Goal: Transaction & Acquisition: Purchase product/service

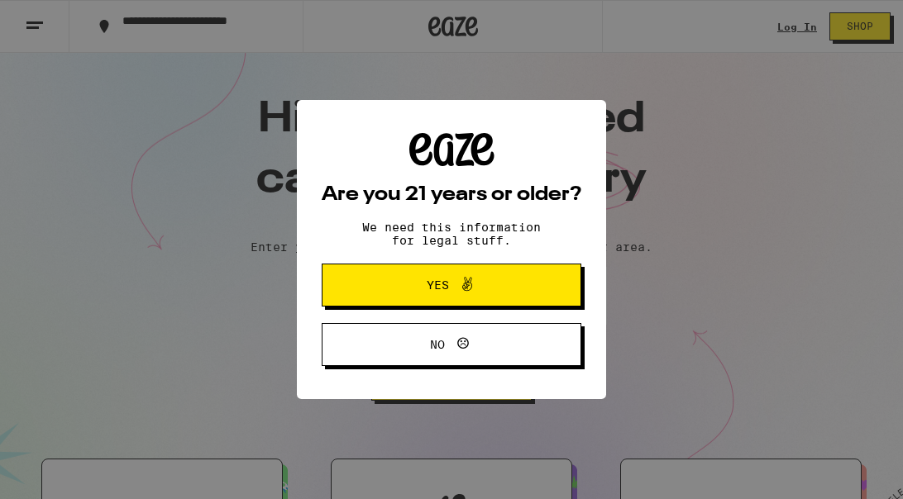
click at [419, 283] on span "Yes" at bounding box center [451, 284] width 126 height 21
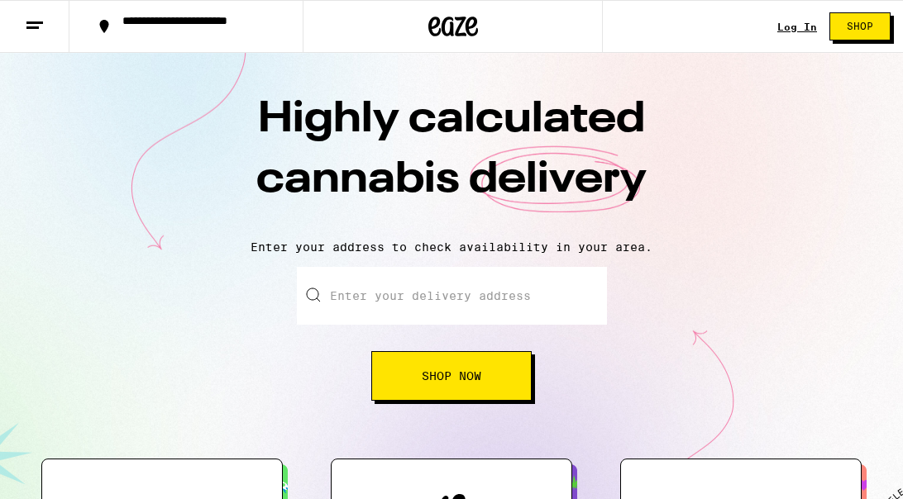
click at [417, 294] on input "Enter your delivery address" at bounding box center [452, 296] width 310 height 58
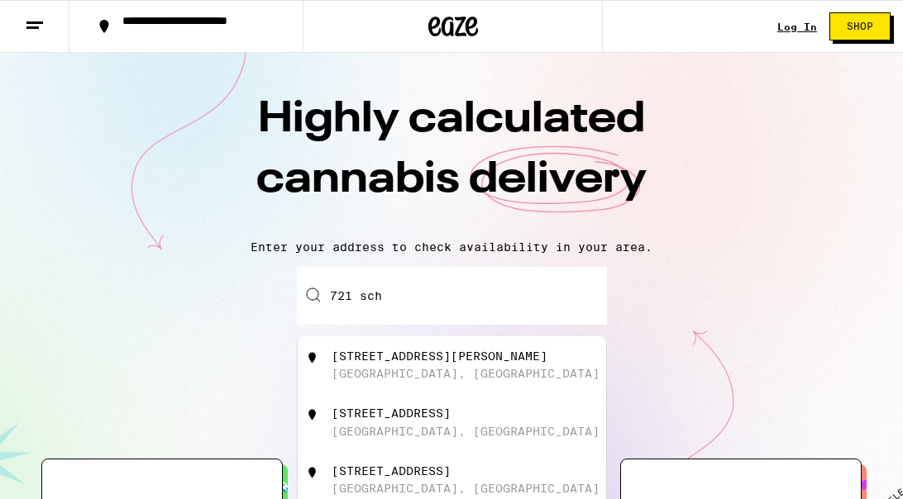
drag, startPoint x: 417, startPoint y: 294, endPoint x: 432, endPoint y: 364, distance: 71.2
click at [432, 363] on div "[STREET_ADDRESS][PERSON_NAME]" at bounding box center [439, 356] width 216 height 13
type input "[STREET_ADDRESS][PERSON_NAME]"
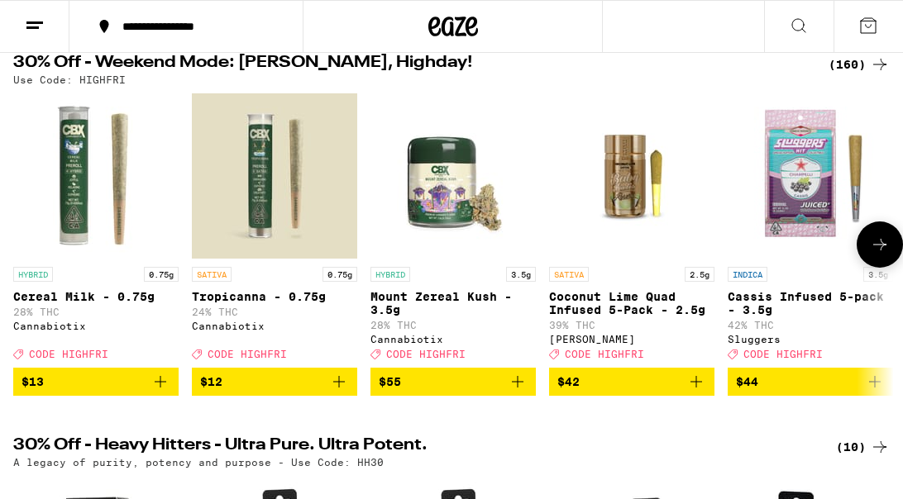
scroll to position [188, 0]
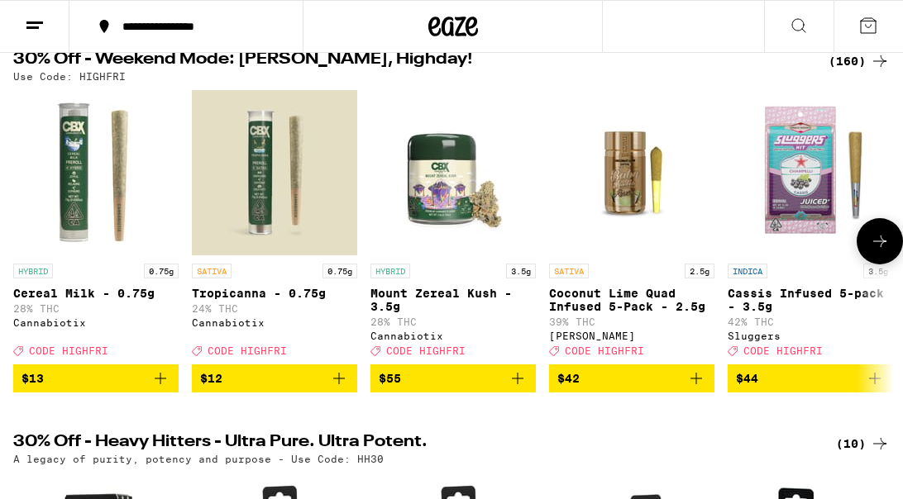
click at [304, 195] on img "Open page for Tropicanna - 0.75g from Cannabiotix" at bounding box center [274, 172] width 165 height 165
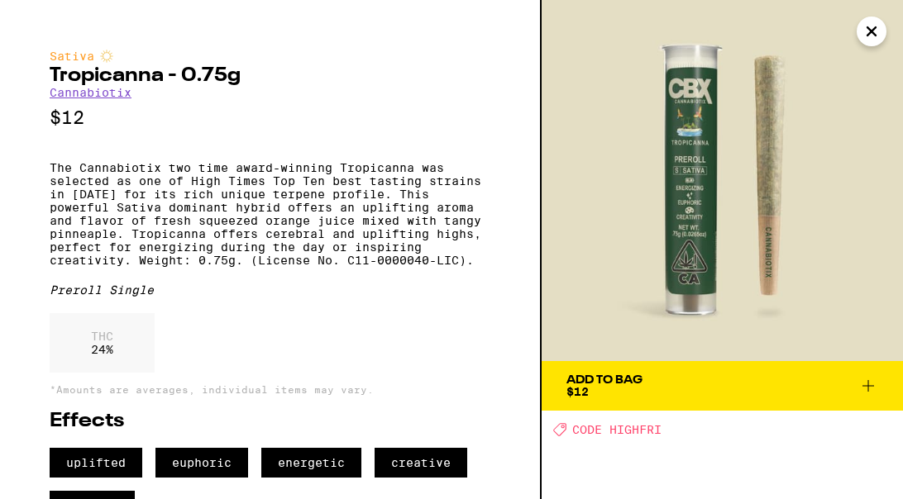
click at [615, 378] on div "Add To Bag" at bounding box center [604, 380] width 76 height 12
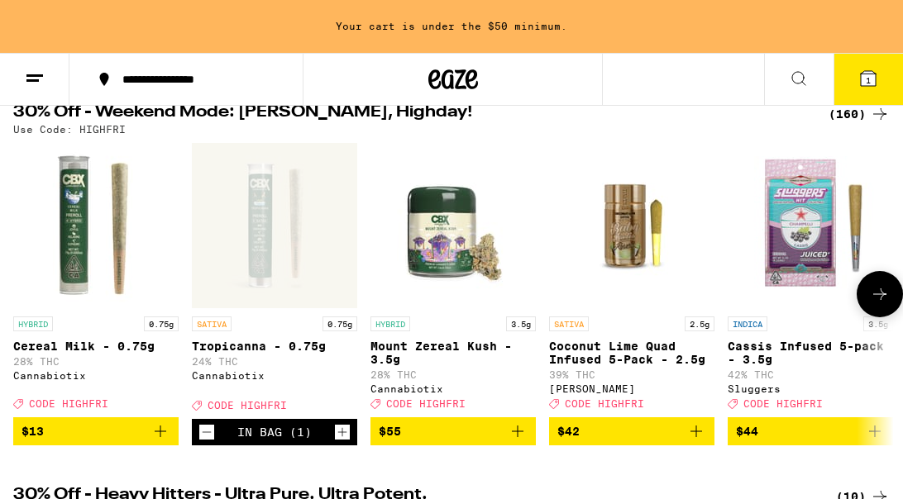
click at [298, 242] on div "Open page for Tropicanna - 0.75g from Cannabiotix" at bounding box center [274, 225] width 165 height 165
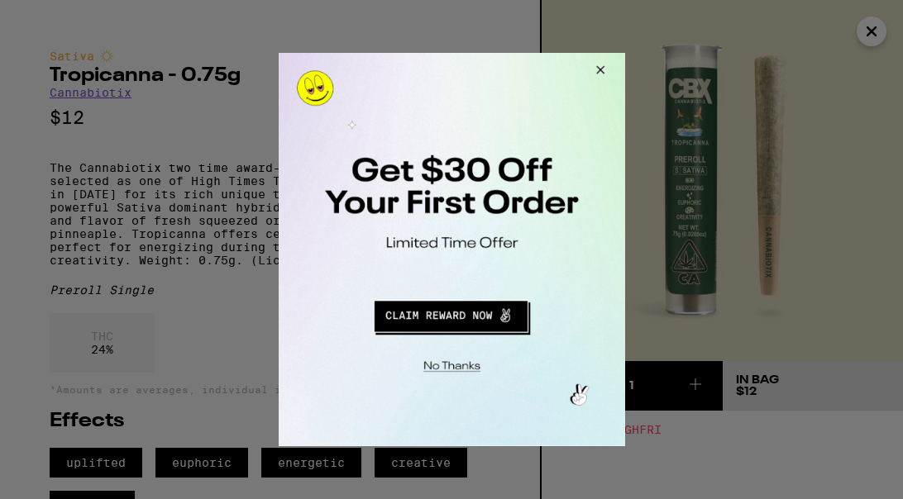
click at [453, 313] on button "Redirect to URL" at bounding box center [450, 314] width 288 height 40
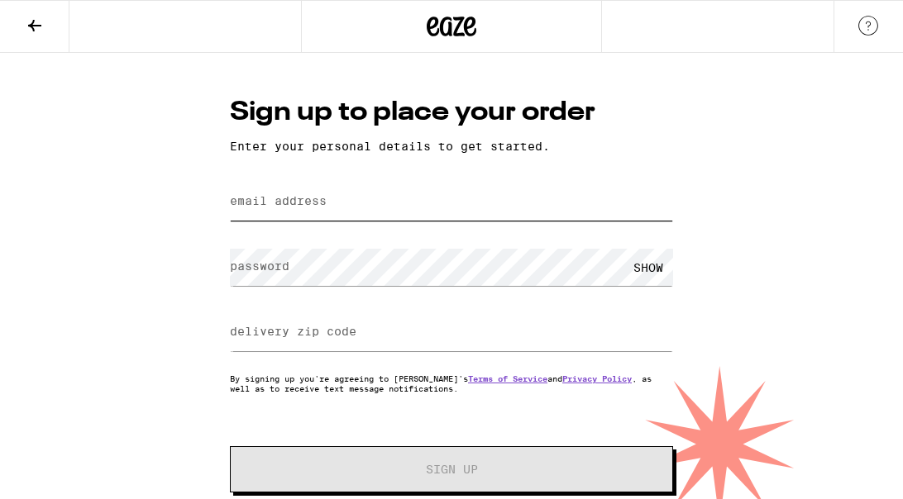
type input "[EMAIL_ADDRESS][DOMAIN_NAME]"
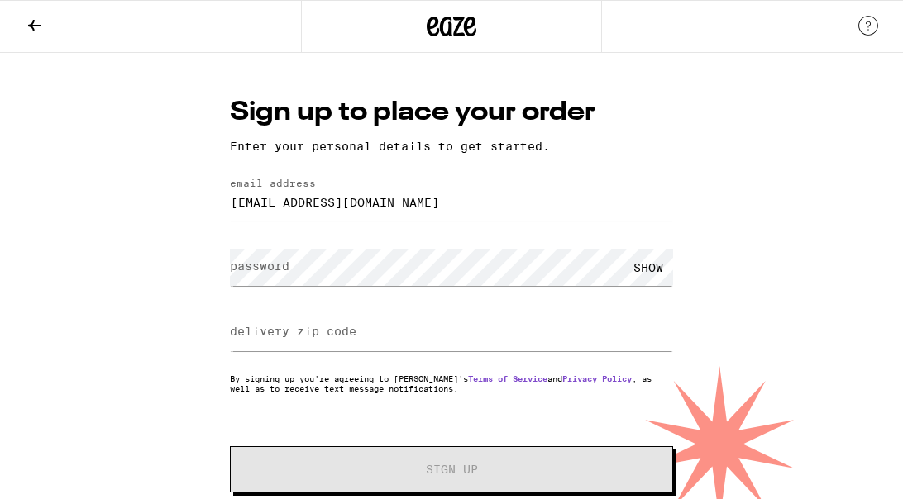
click at [522, 423] on form "email address [EMAIL_ADDRESS][DOMAIN_NAME] password SHOW delivery zip code By s…" at bounding box center [451, 335] width 443 height 315
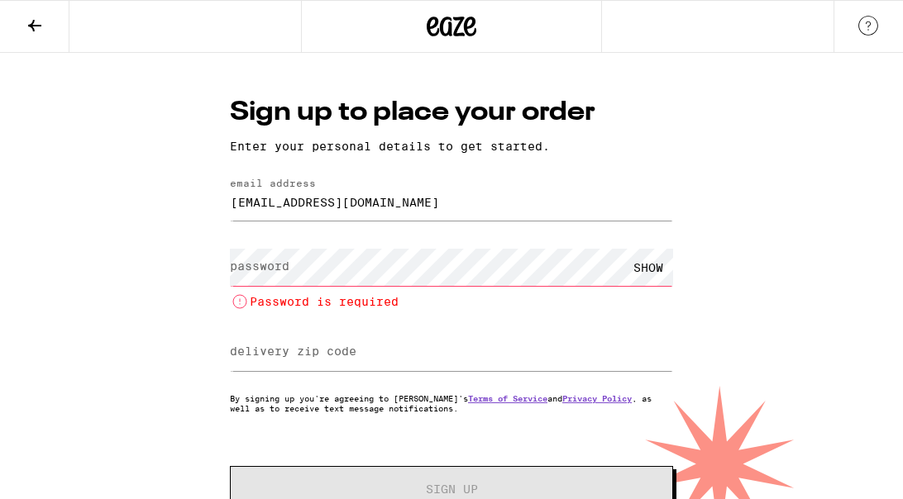
click at [328, 354] on label "delivery zip code" at bounding box center [293, 351] width 126 height 13
type input "90048"
click at [652, 269] on div "SHOW" at bounding box center [648, 267] width 50 height 37
click at [651, 270] on div "HIDE" at bounding box center [648, 267] width 50 height 37
click at [653, 264] on div "SHOW" at bounding box center [648, 267] width 50 height 37
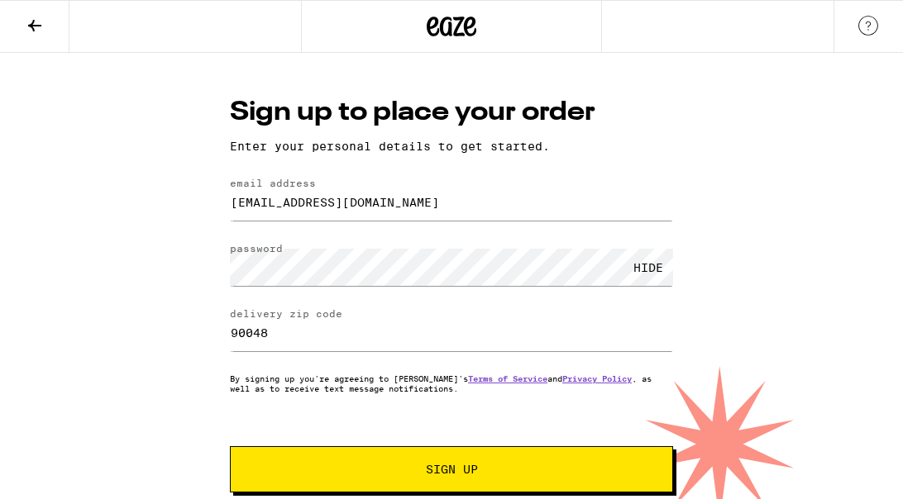
click at [452, 474] on span "Sign Up" at bounding box center [452, 470] width 52 height 12
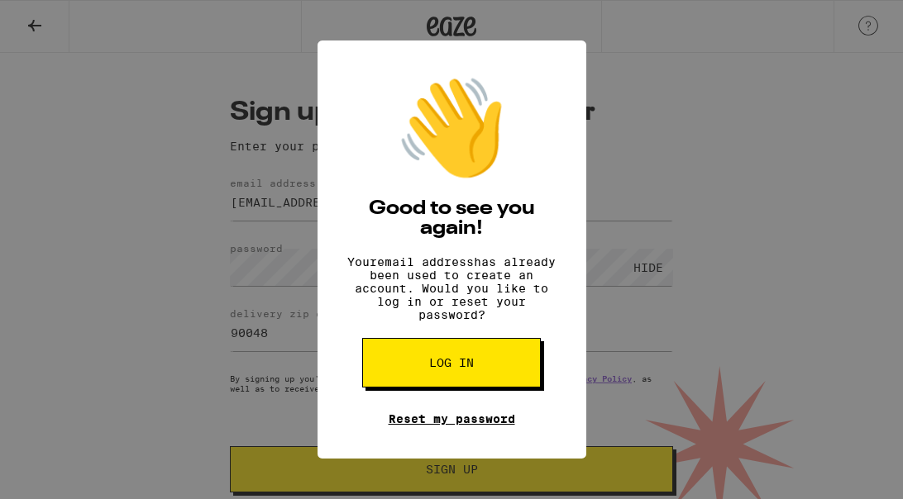
click at [447, 426] on link "Reset my password" at bounding box center [451, 418] width 126 height 13
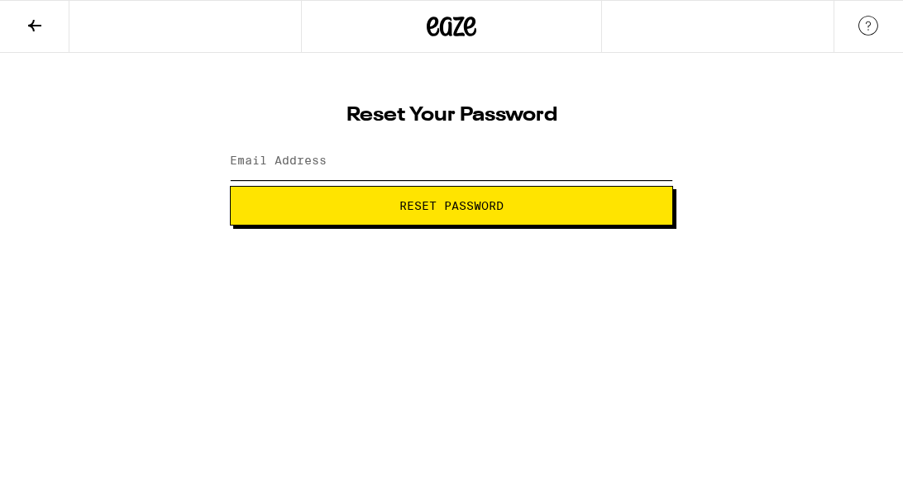
click at [384, 154] on input "Email Address" at bounding box center [451, 161] width 443 height 37
type input "emailbarri@mac.com"
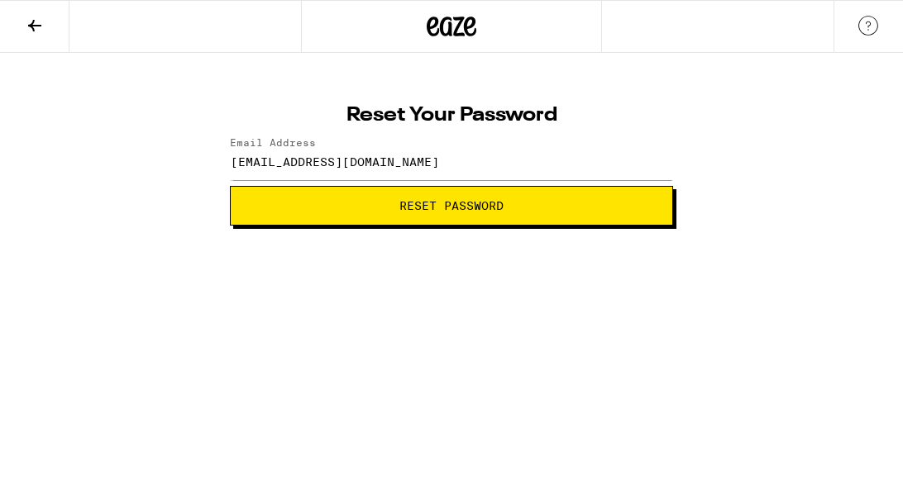
click at [452, 200] on span "Reset Password" at bounding box center [451, 206] width 104 height 12
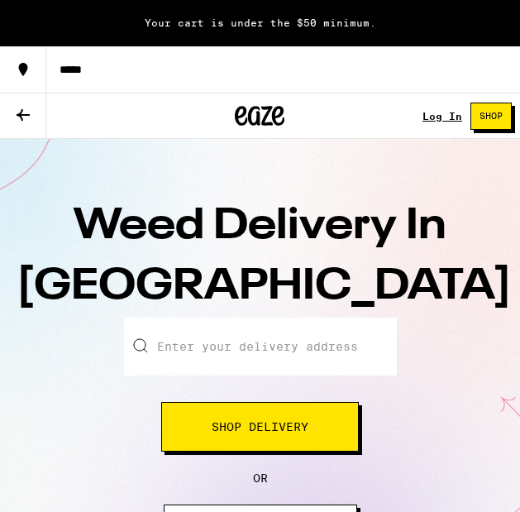
click at [245, 352] on input "Enter your delivery address" at bounding box center [260, 346] width 273 height 58
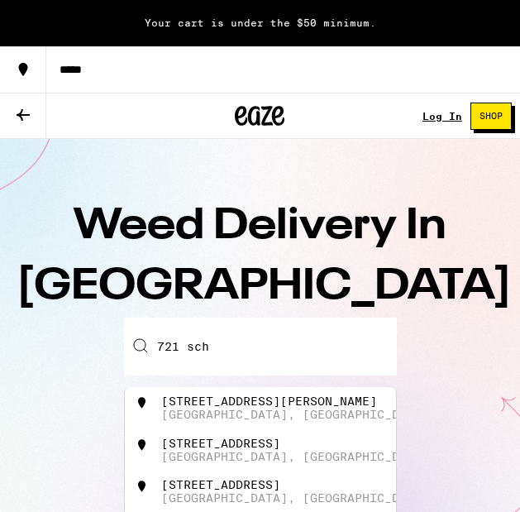
click at [267, 412] on div "[GEOGRAPHIC_DATA], [GEOGRAPHIC_DATA]" at bounding box center [295, 413] width 268 height 13
type input "[STREET_ADDRESS][PERSON_NAME]"
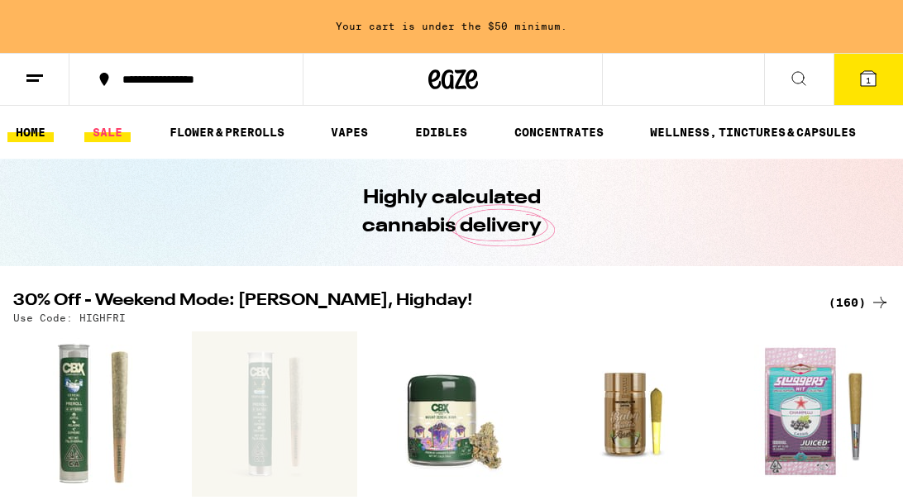
click at [117, 131] on link "SALE" at bounding box center [107, 132] width 46 height 20
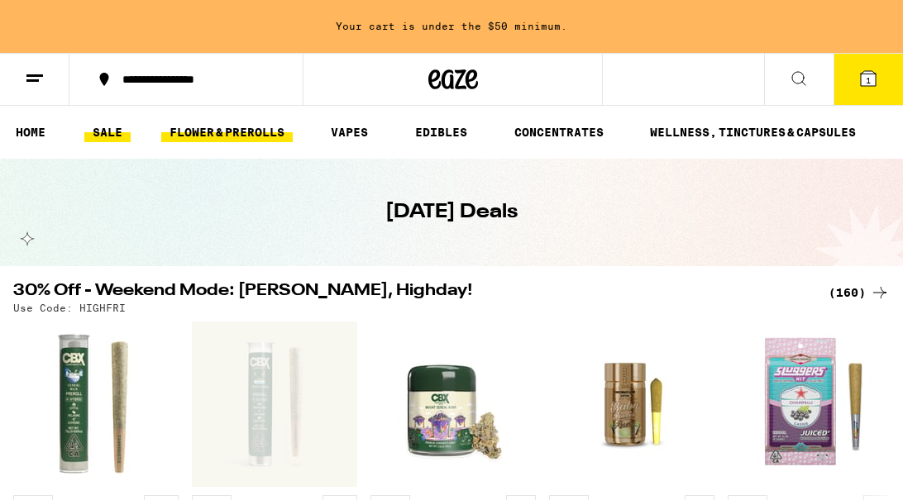
click at [232, 131] on link "FLOWER & PREROLLS" at bounding box center [226, 132] width 131 height 20
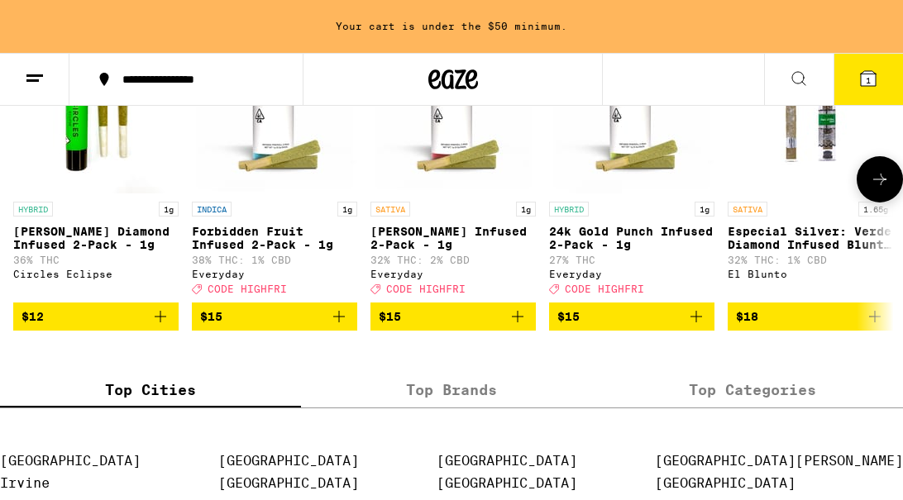
scroll to position [1397, 0]
click at [493, 326] on span "$15" at bounding box center [453, 317] width 149 height 20
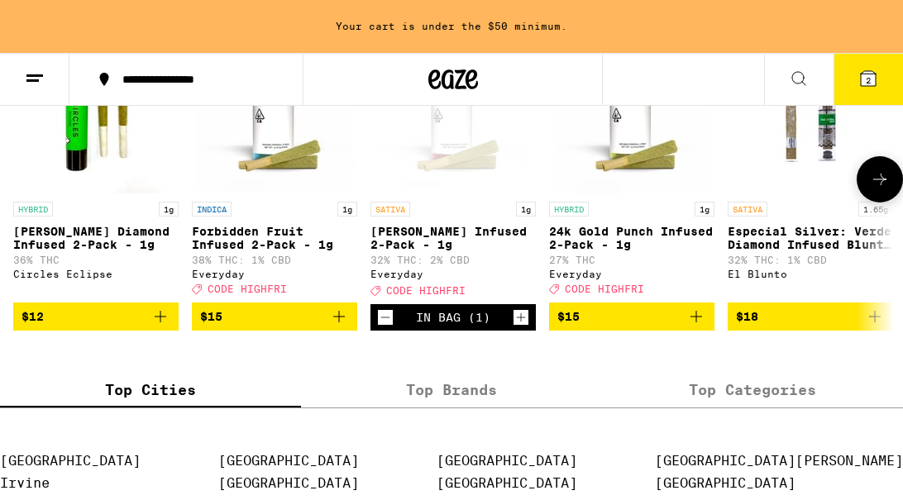
click at [252, 326] on span "$15" at bounding box center [274, 317] width 149 height 20
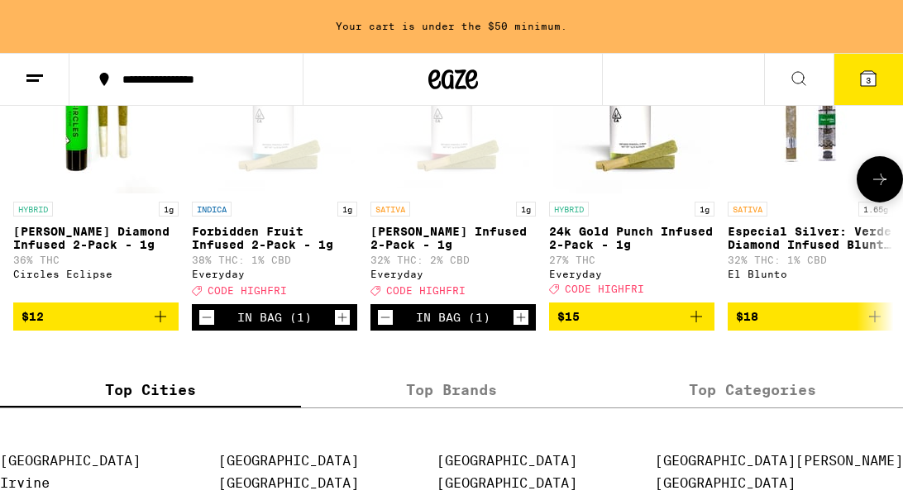
click at [252, 324] on div "In Bag (1)" at bounding box center [274, 317] width 74 height 13
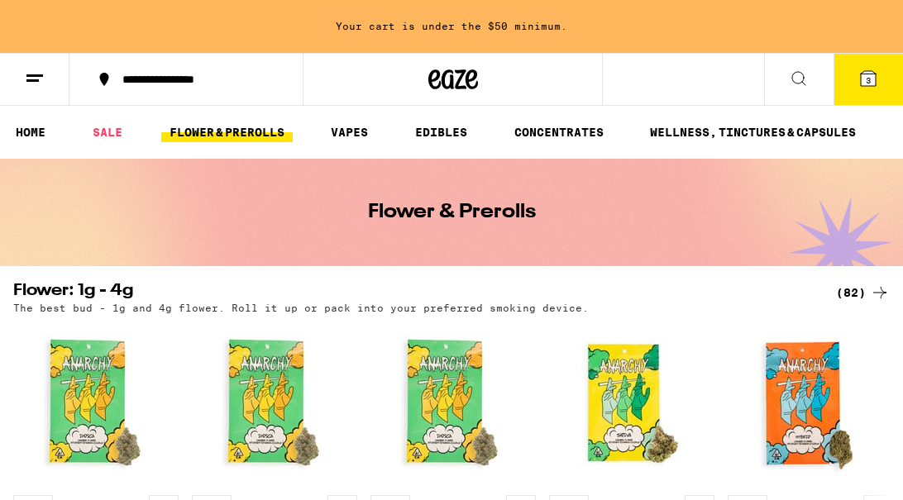
scroll to position [0, 0]
click at [446, 130] on link "EDIBLES" at bounding box center [441, 132] width 69 height 20
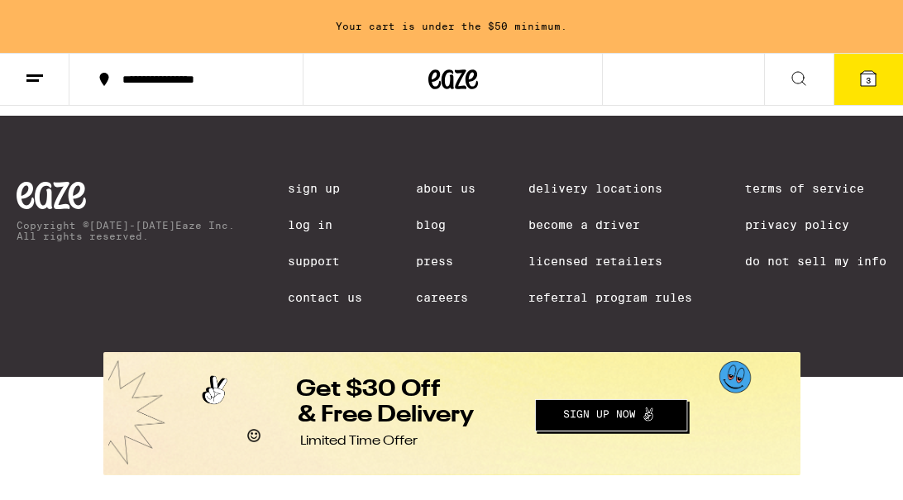
scroll to position [1574, 0]
click at [519, 78] on icon at bounding box center [798, 79] width 20 height 20
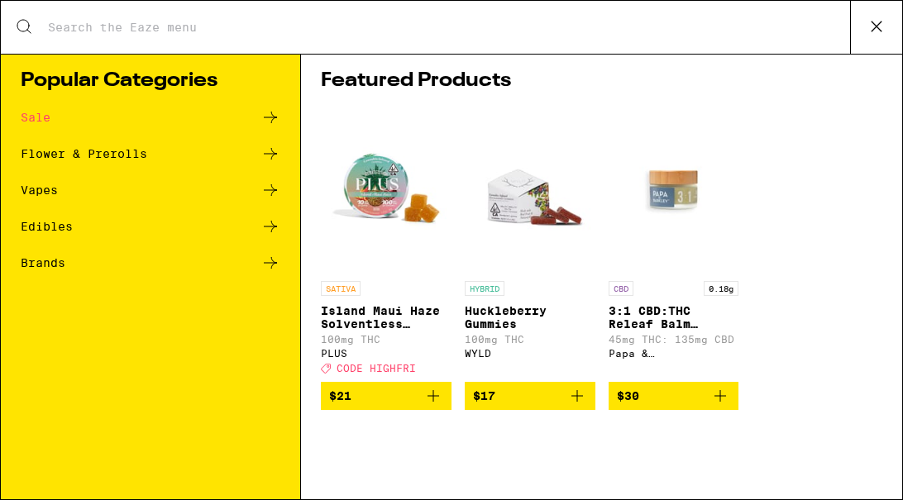
scroll to position [0, 0]
click at [371, 399] on span "$21" at bounding box center [386, 396] width 114 height 20
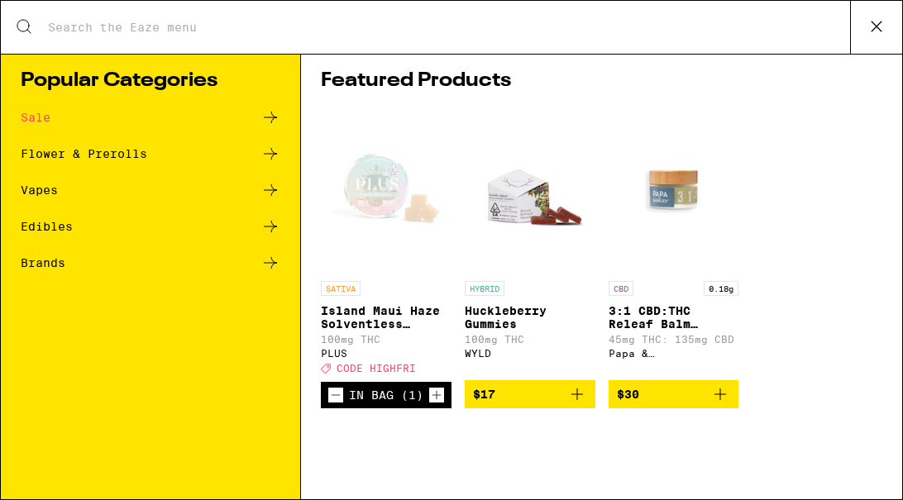
click at [271, 261] on icon at bounding box center [270, 263] width 20 height 20
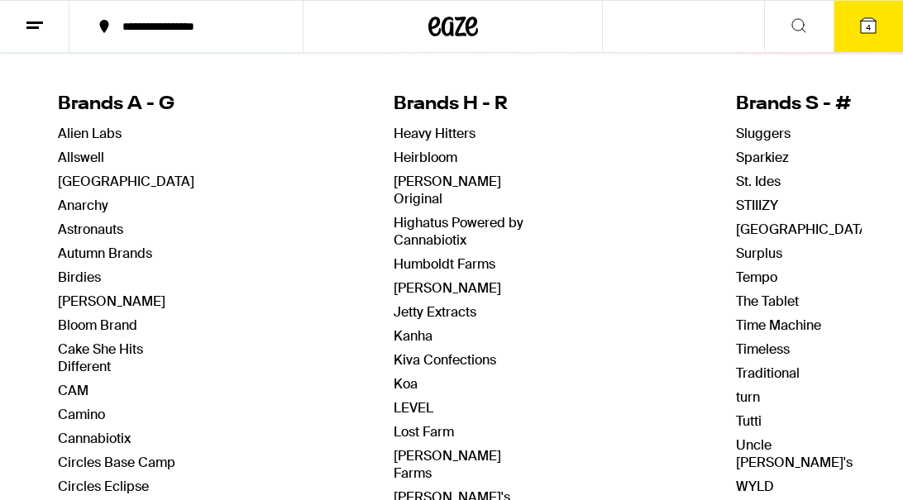
scroll to position [161, 0]
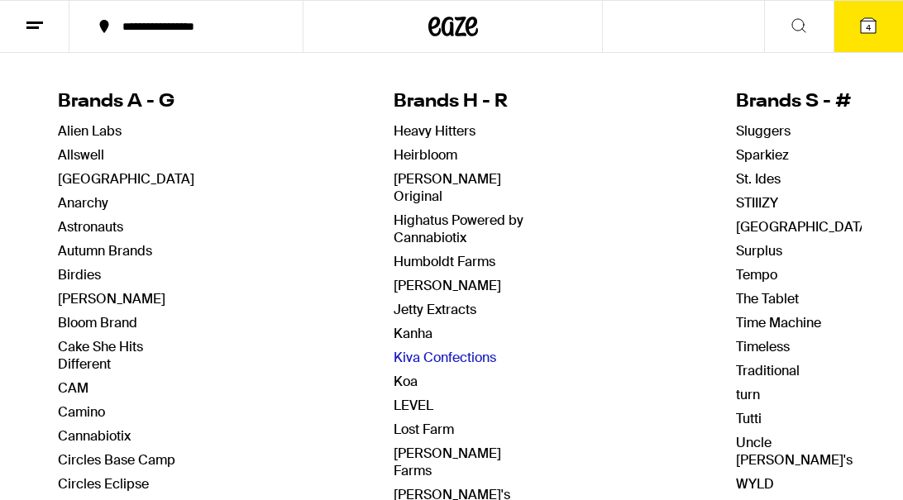
click at [426, 349] on link "Kiva Confections" at bounding box center [444, 357] width 102 height 17
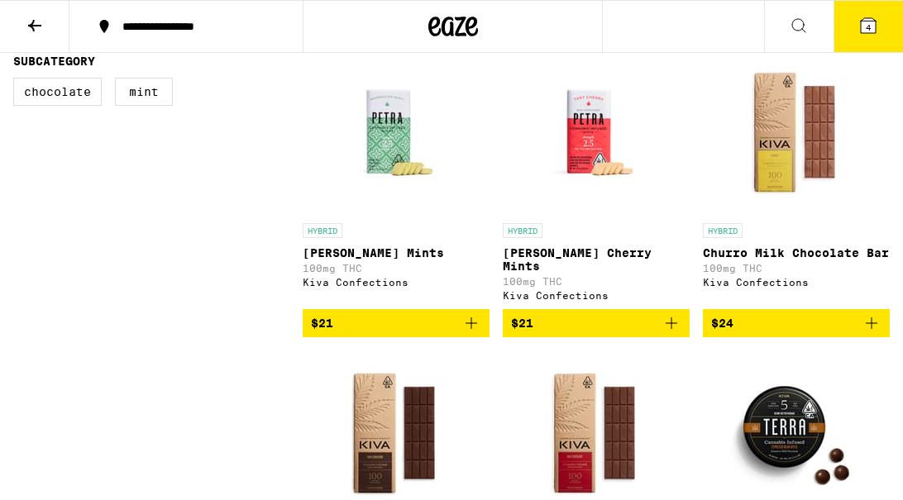
scroll to position [474, 0]
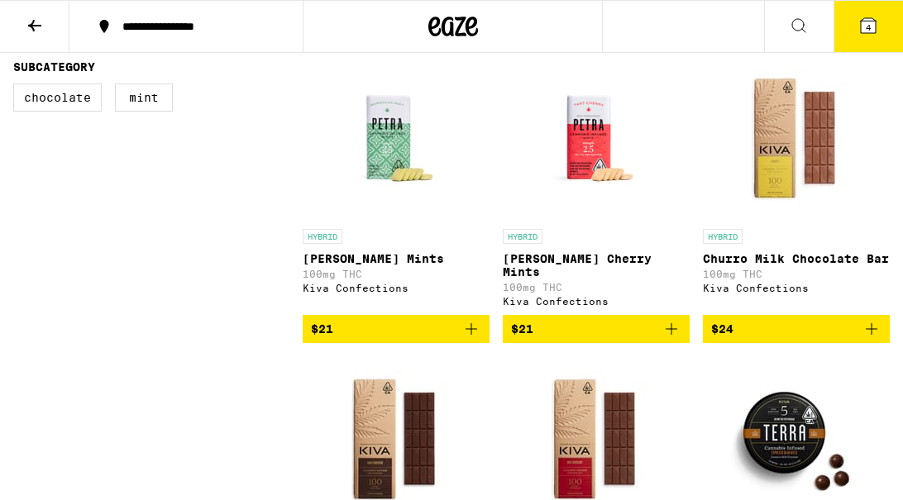
click at [519, 335] on icon "Add to bag" at bounding box center [871, 329] width 20 height 20
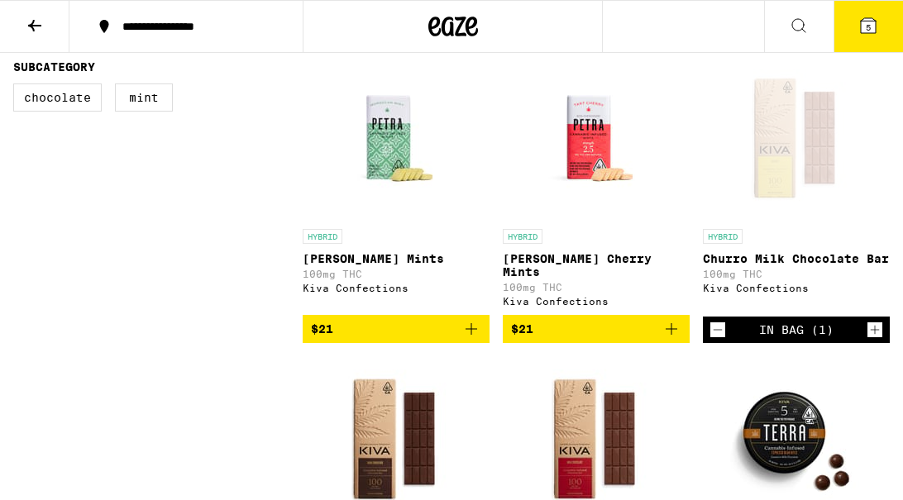
click at [519, 335] on icon "Increment" at bounding box center [874, 330] width 15 height 20
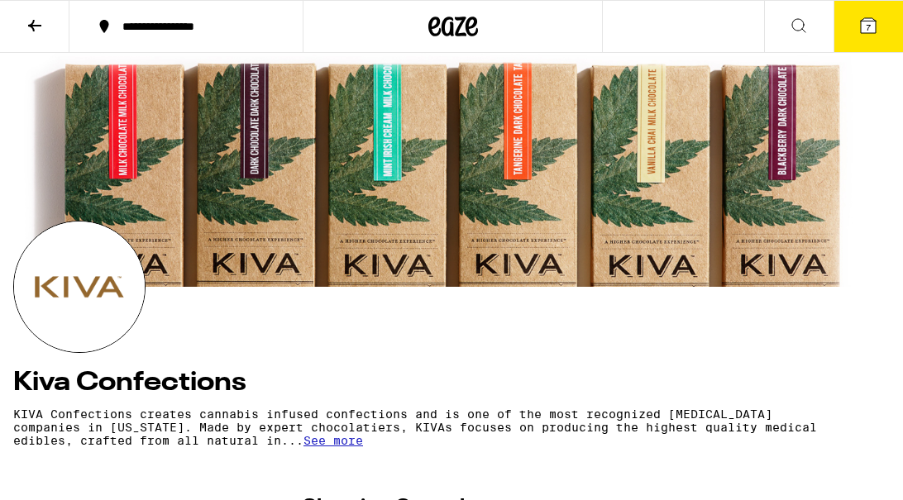
scroll to position [0, 0]
click at [33, 24] on icon at bounding box center [34, 26] width 13 height 12
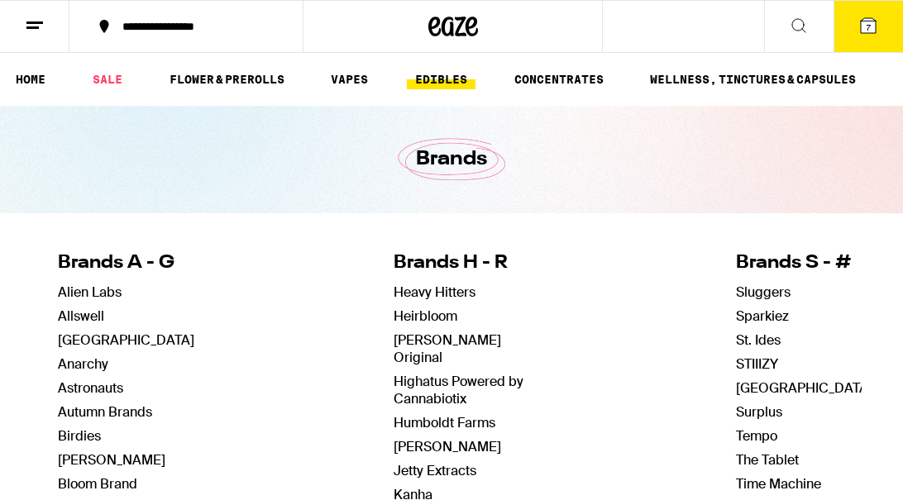
click at [441, 77] on link "EDIBLES" at bounding box center [441, 79] width 69 height 20
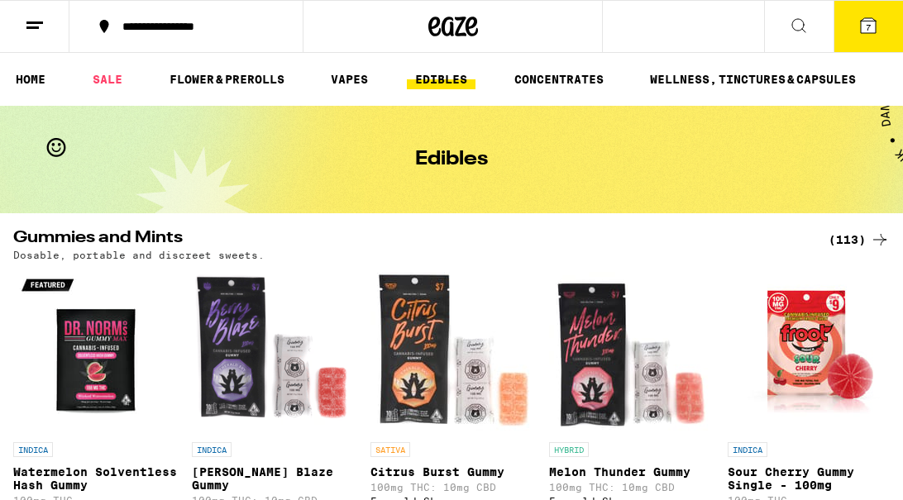
click at [519, 25] on icon at bounding box center [798, 26] width 20 height 20
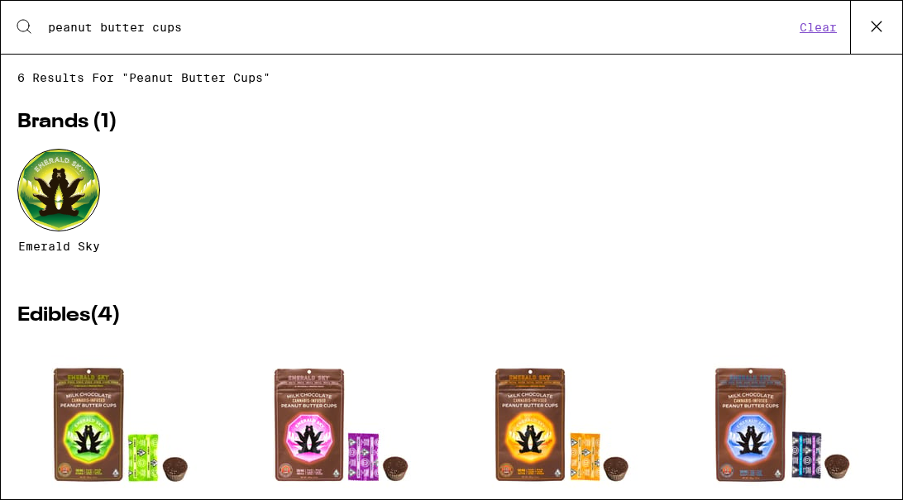
type input "peanut butter cups"
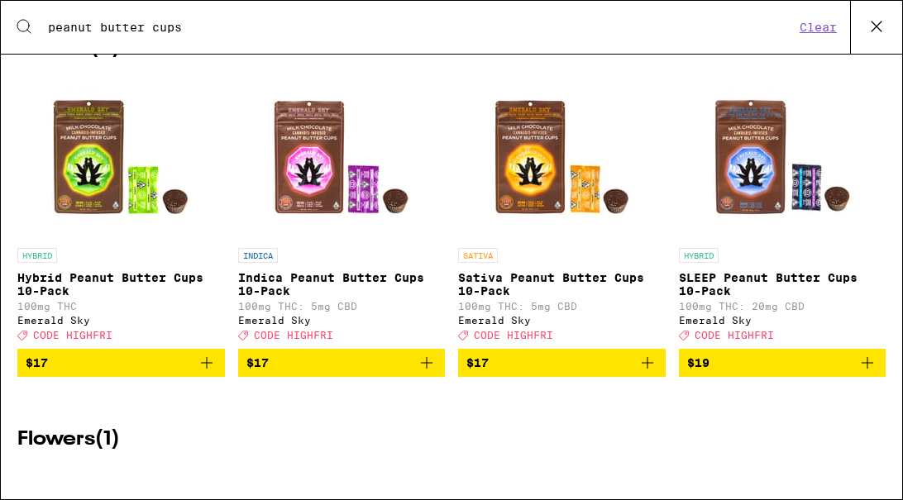
scroll to position [276, 0]
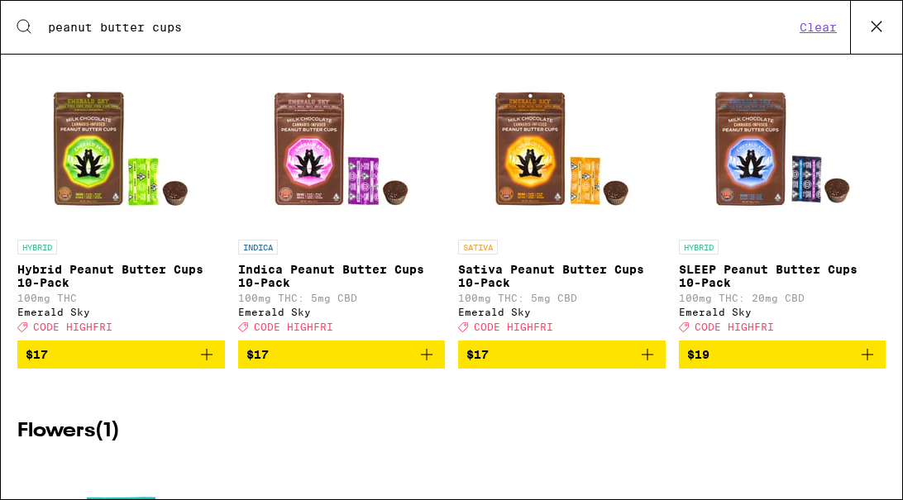
click at [519, 364] on span "$19" at bounding box center [782, 355] width 191 height 20
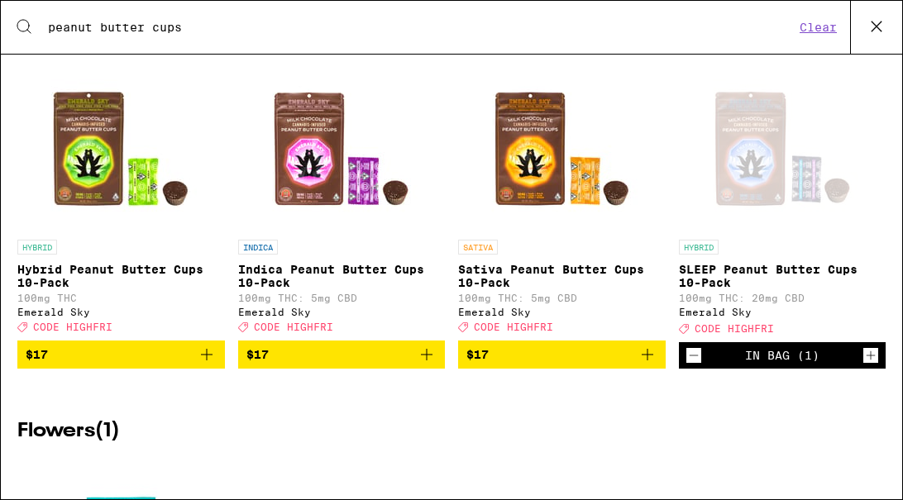
click at [519, 362] on div "In Bag (1)" at bounding box center [782, 355] width 74 height 13
click at [519, 365] on icon "Increment" at bounding box center [870, 355] width 15 height 20
click at [519, 360] on icon "Add to bag" at bounding box center [647, 355] width 12 height 12
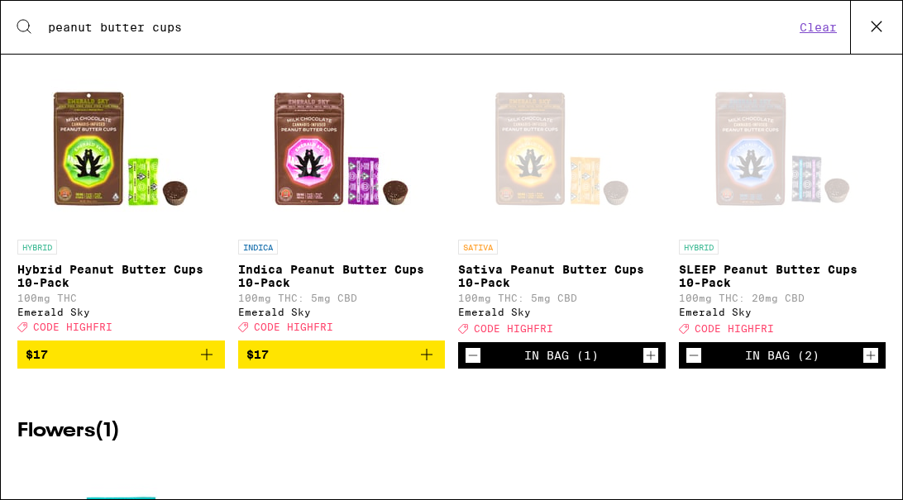
click at [519, 360] on icon "Increment" at bounding box center [649, 355] width 9 height 9
click at [519, 365] on icon "Increment" at bounding box center [870, 355] width 15 height 20
click at [519, 365] on icon "Decrement" at bounding box center [693, 355] width 15 height 20
click at [519, 365] on icon "Increment" at bounding box center [650, 355] width 15 height 20
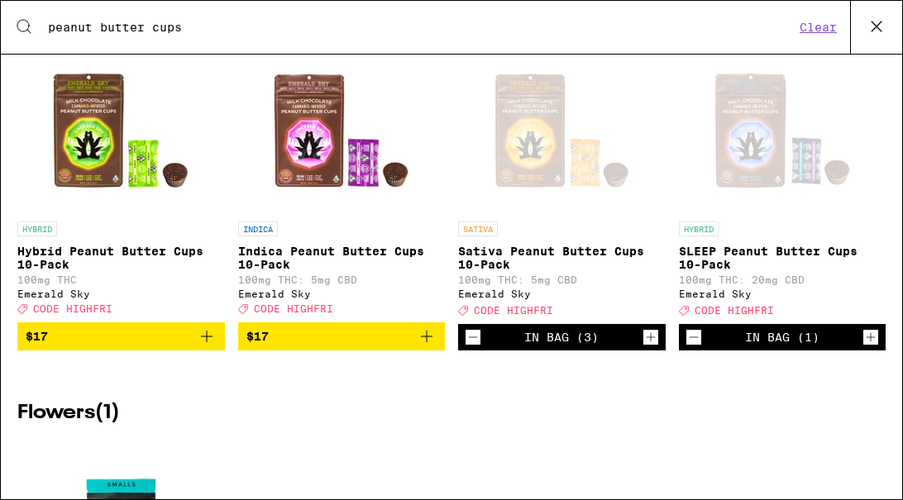
scroll to position [295, 0]
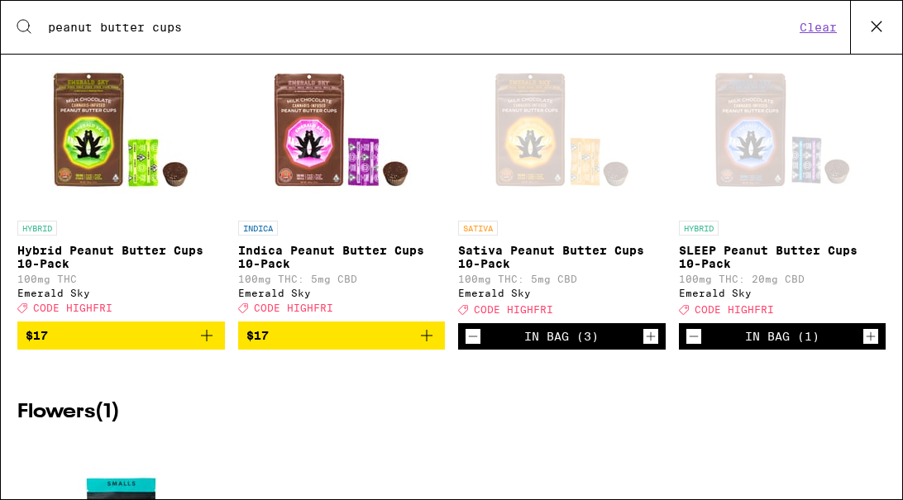
click at [472, 346] on icon "Decrement" at bounding box center [472, 336] width 15 height 20
click at [519, 346] on icon "Increment" at bounding box center [650, 336] width 15 height 20
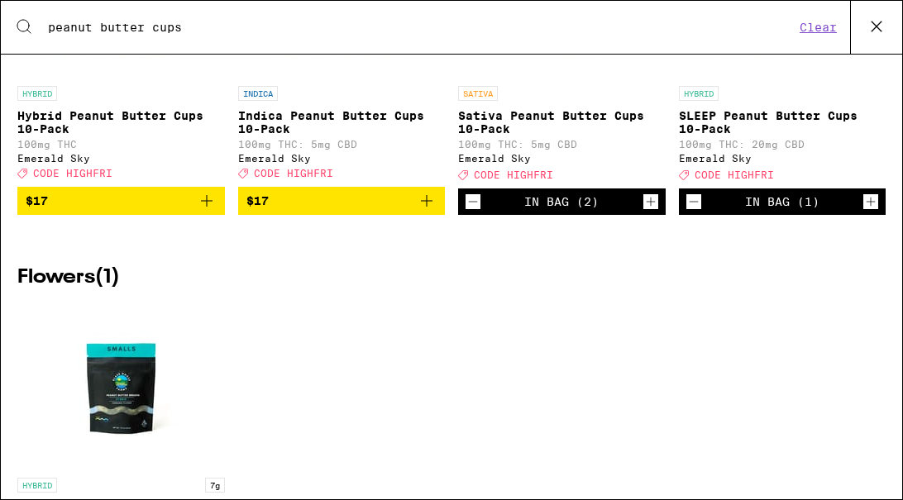
scroll to position [431, 0]
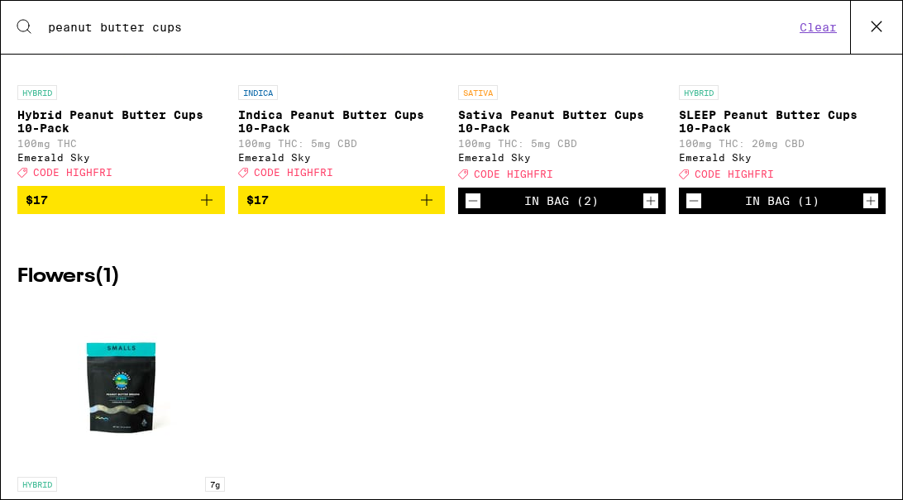
click at [519, 211] on icon "Increment" at bounding box center [650, 201] width 15 height 20
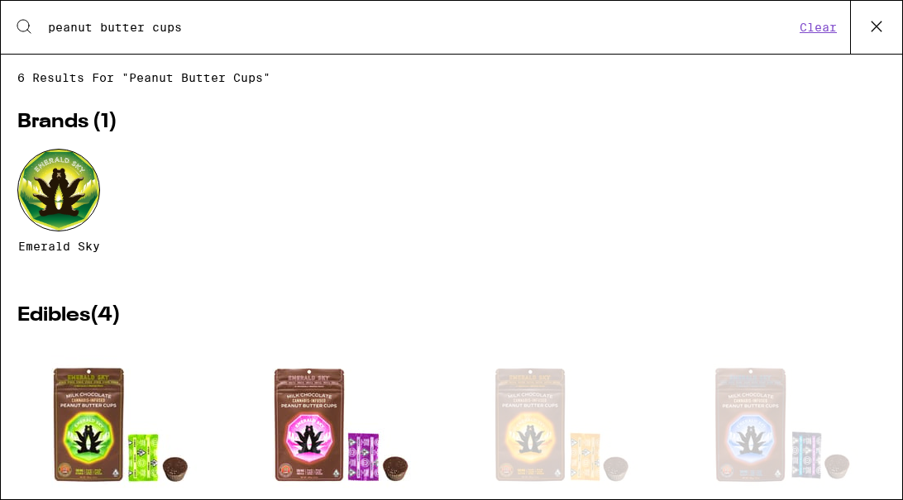
scroll to position [0, 0]
click at [519, 26] on icon at bounding box center [876, 26] width 10 height 10
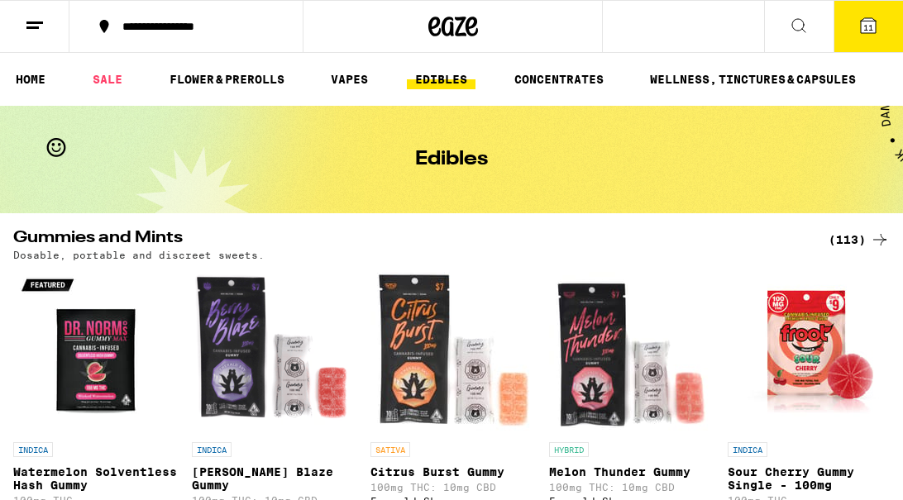
click at [519, 26] on span "11" at bounding box center [868, 27] width 10 height 10
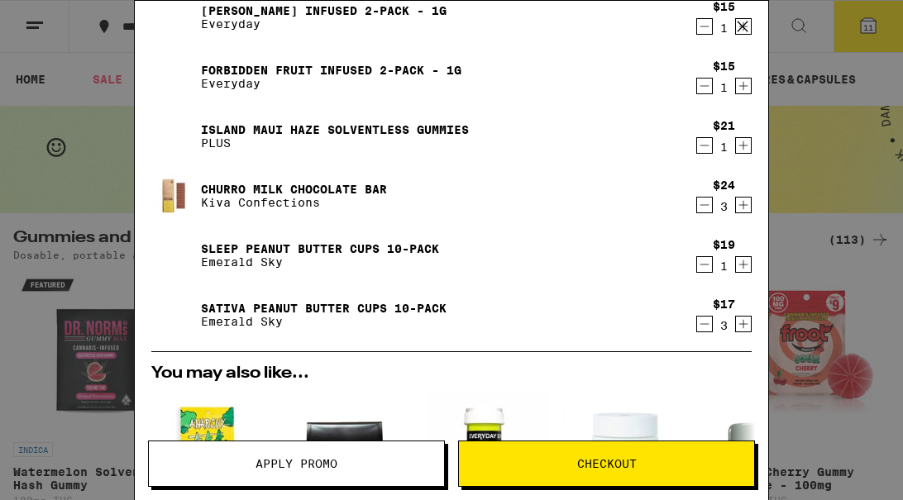
scroll to position [126, 0]
